Goal: Transaction & Acquisition: Purchase product/service

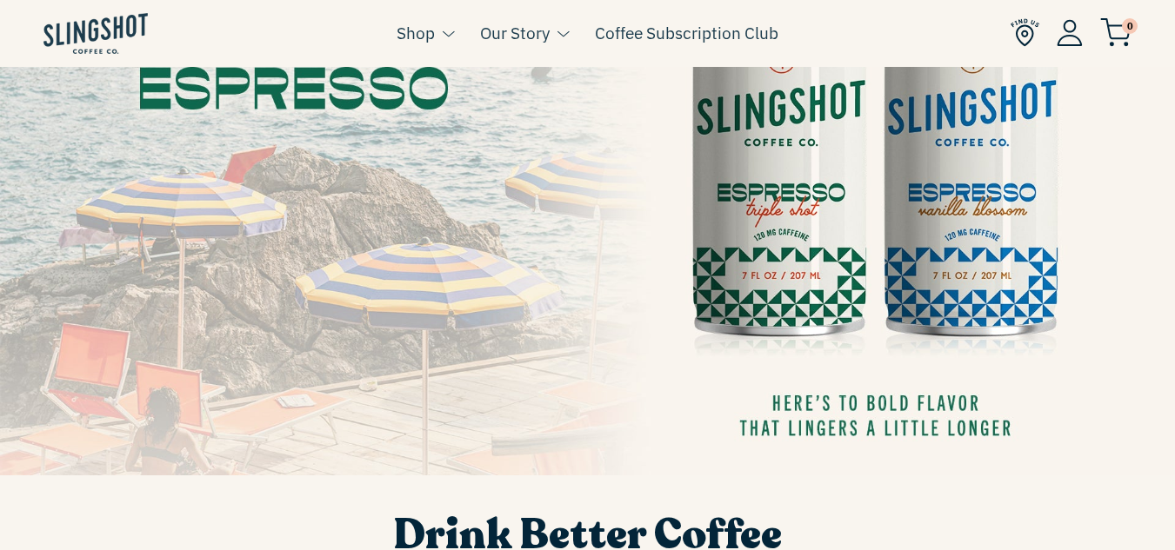
scroll to position [87, 0]
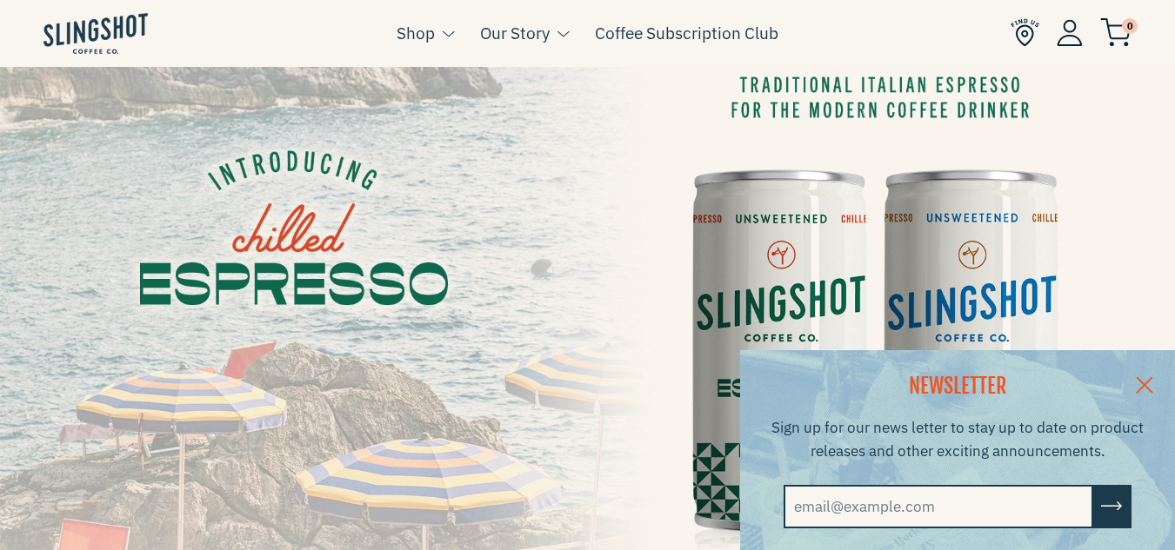
click at [1151, 375] on link at bounding box center [1144, 383] width 61 height 67
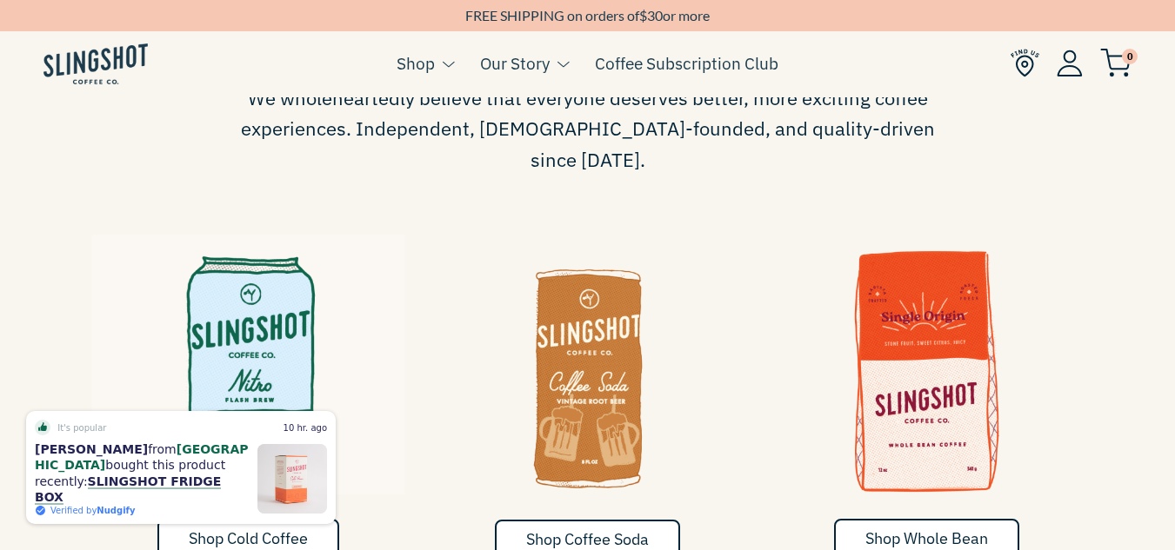
scroll to position [782, 0]
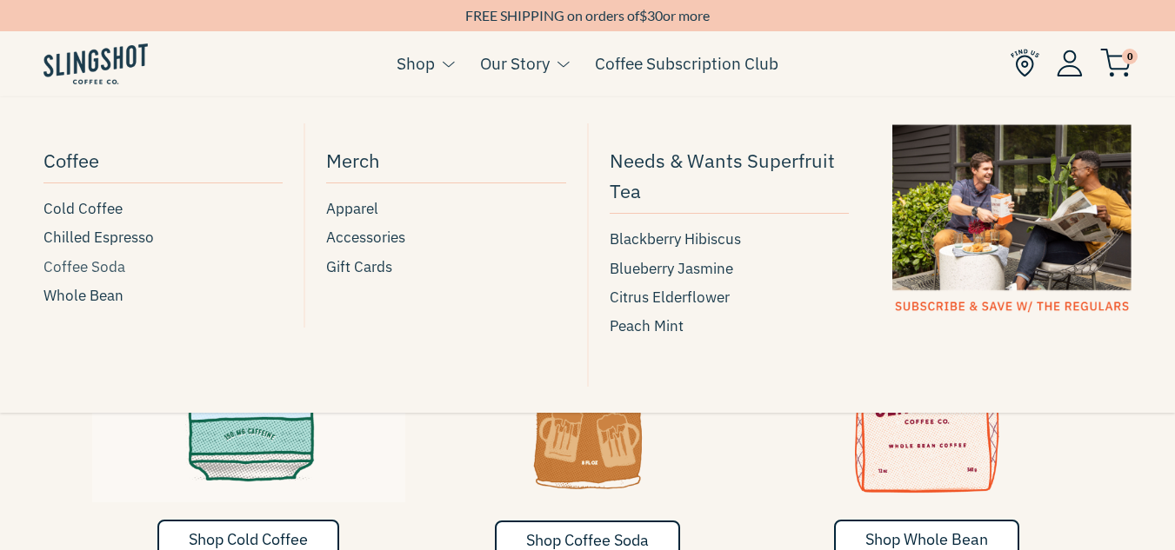
click at [94, 270] on span "Coffee Soda" at bounding box center [84, 267] width 82 height 23
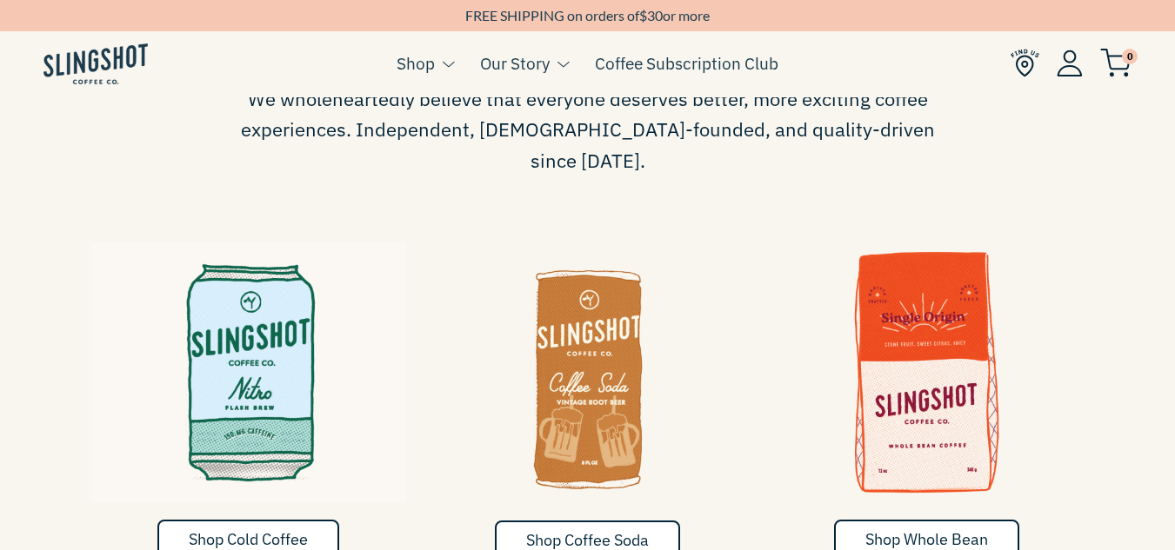
scroll to position [776, 0]
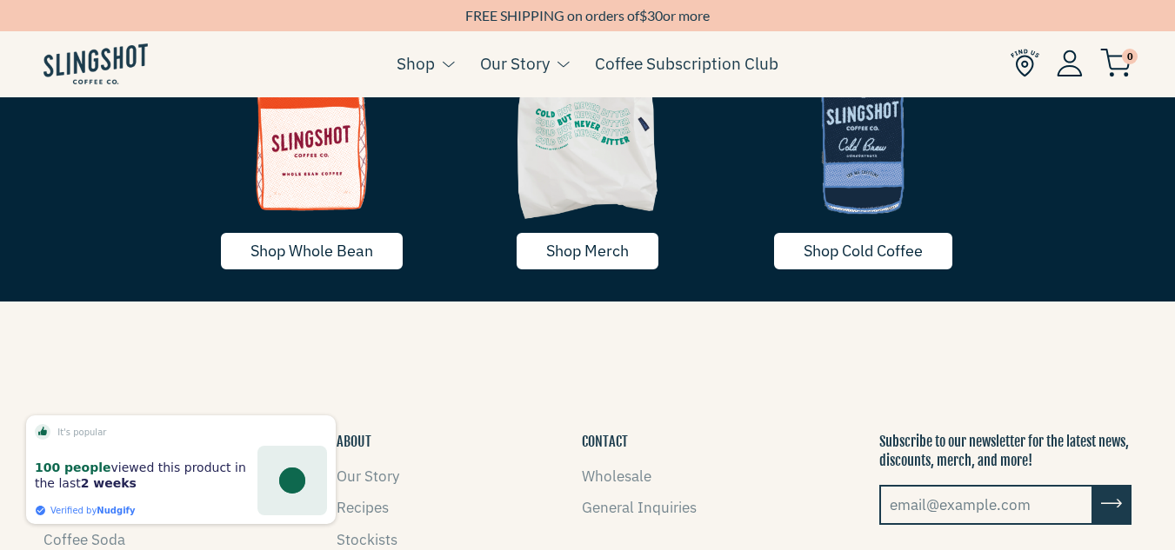
scroll to position [2775, 0]
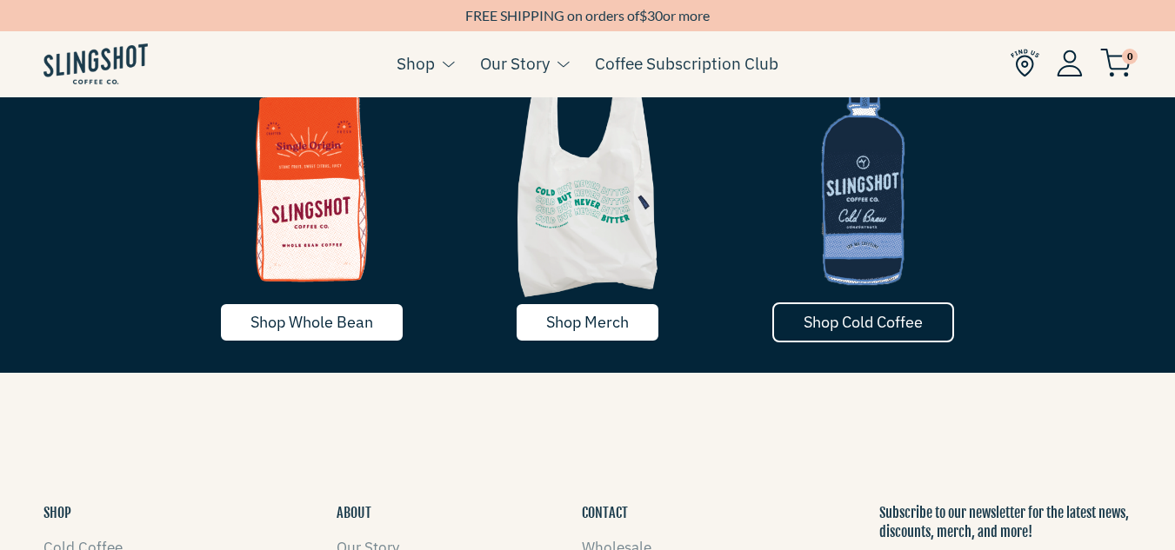
click at [869, 315] on span "Shop Cold Coffee" at bounding box center [862, 322] width 119 height 20
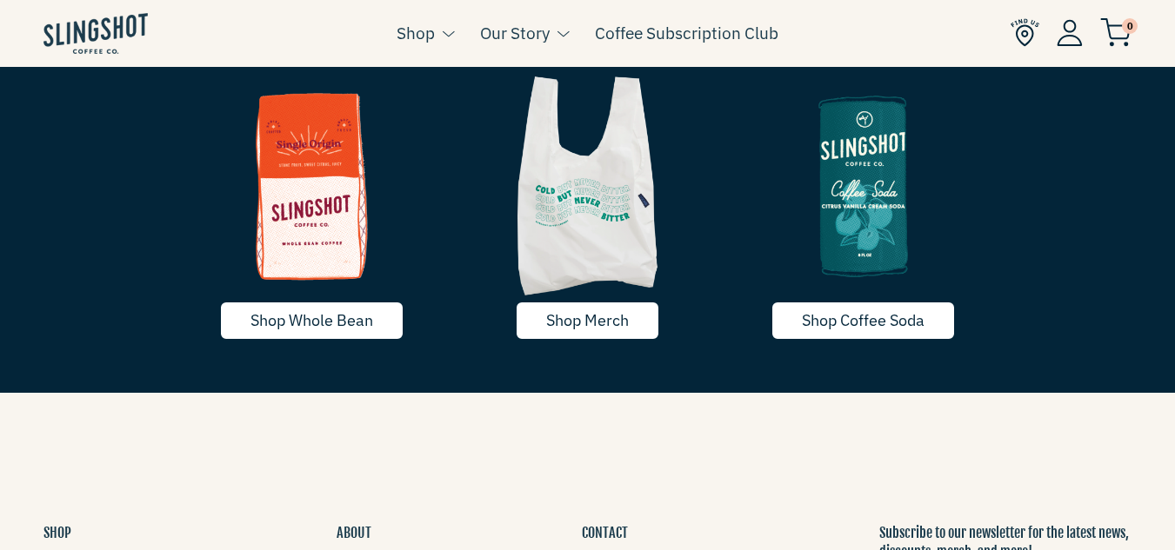
scroll to position [3130, 0]
